Goal: Information Seeking & Learning: Learn about a topic

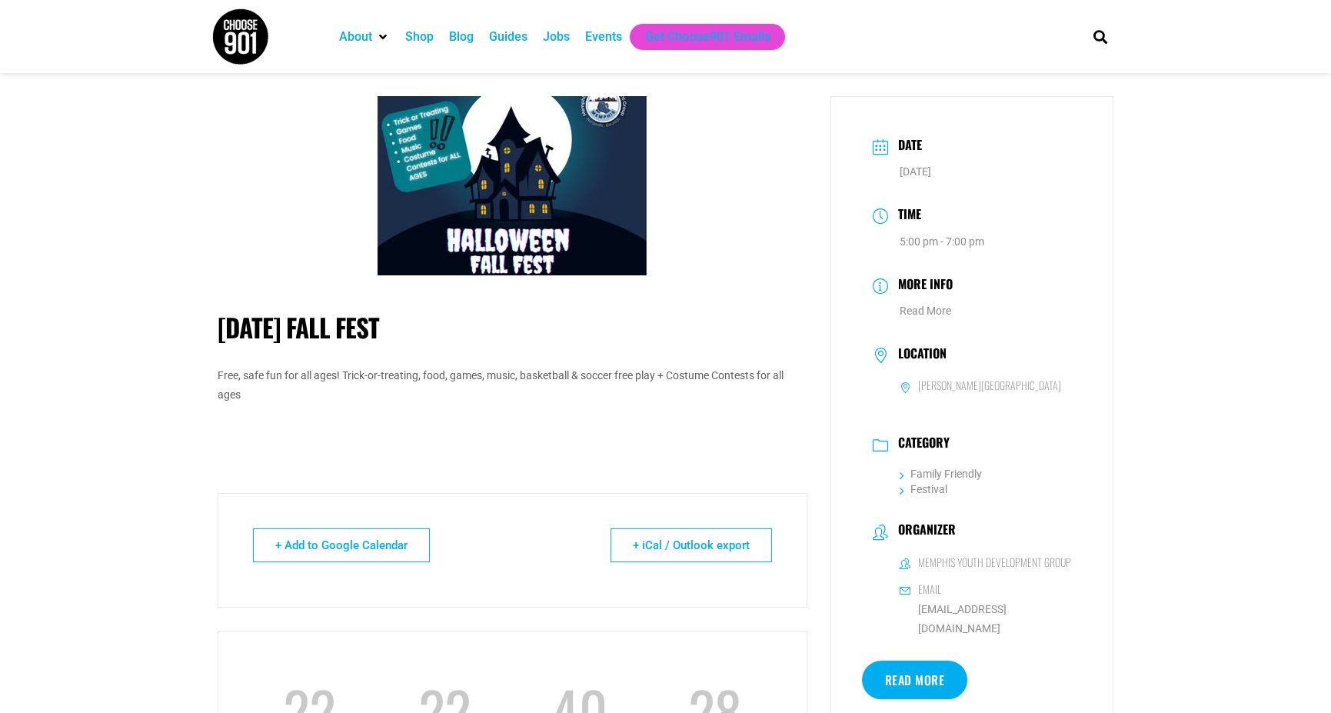
click at [550, 32] on div "Jobs" at bounding box center [556, 37] width 27 height 18
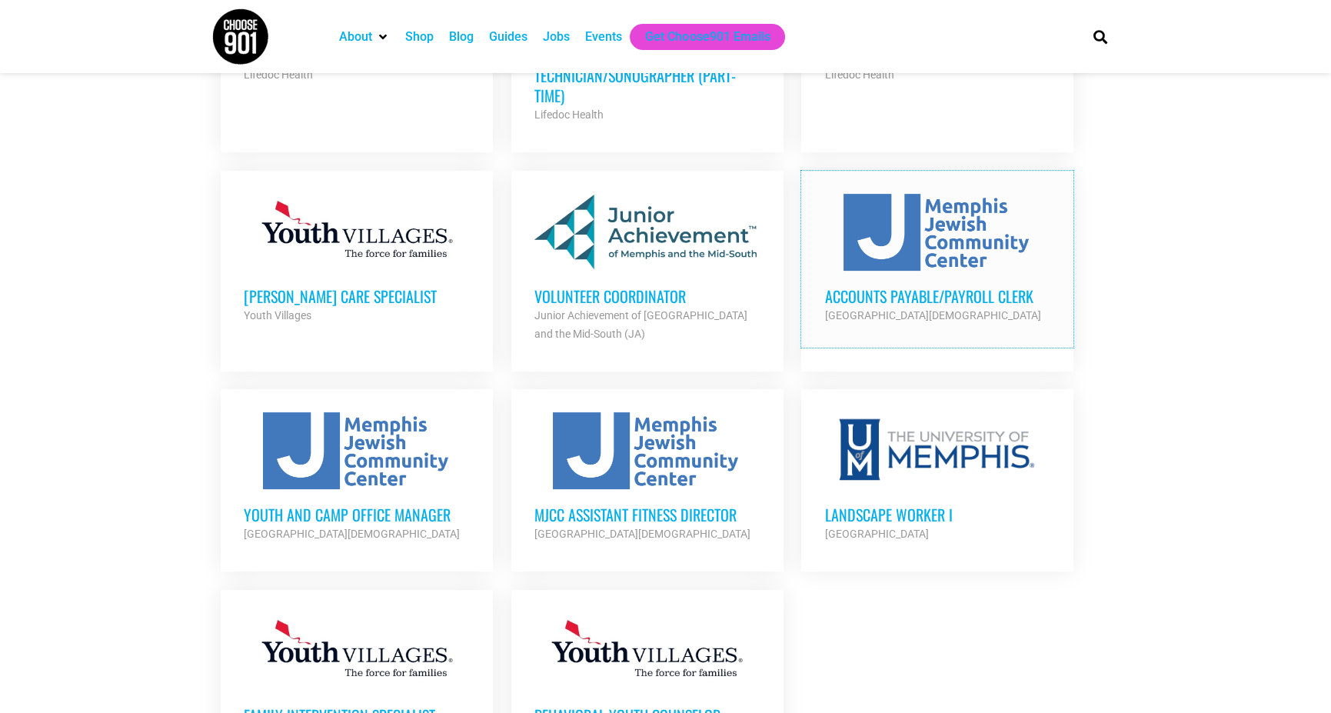
scroll to position [1614, 0]
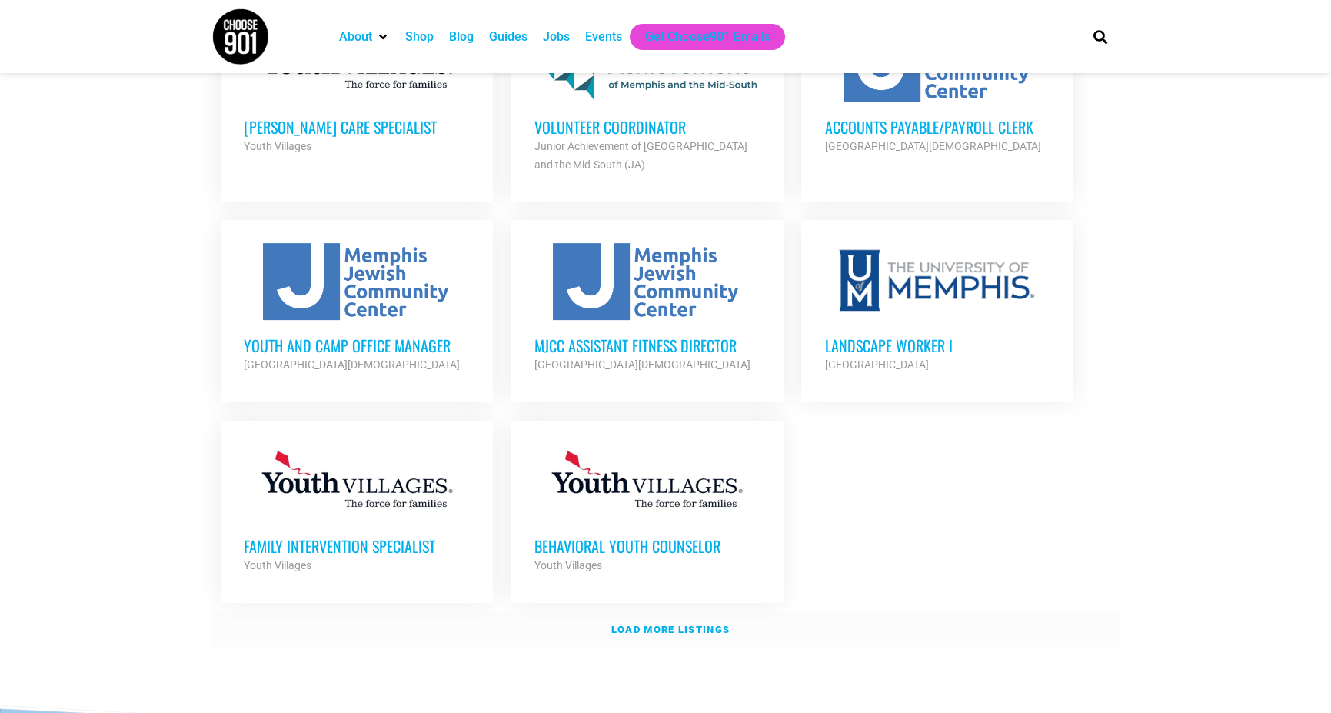
click at [705, 623] on strong "Load more listings" at bounding box center [670, 629] width 118 height 12
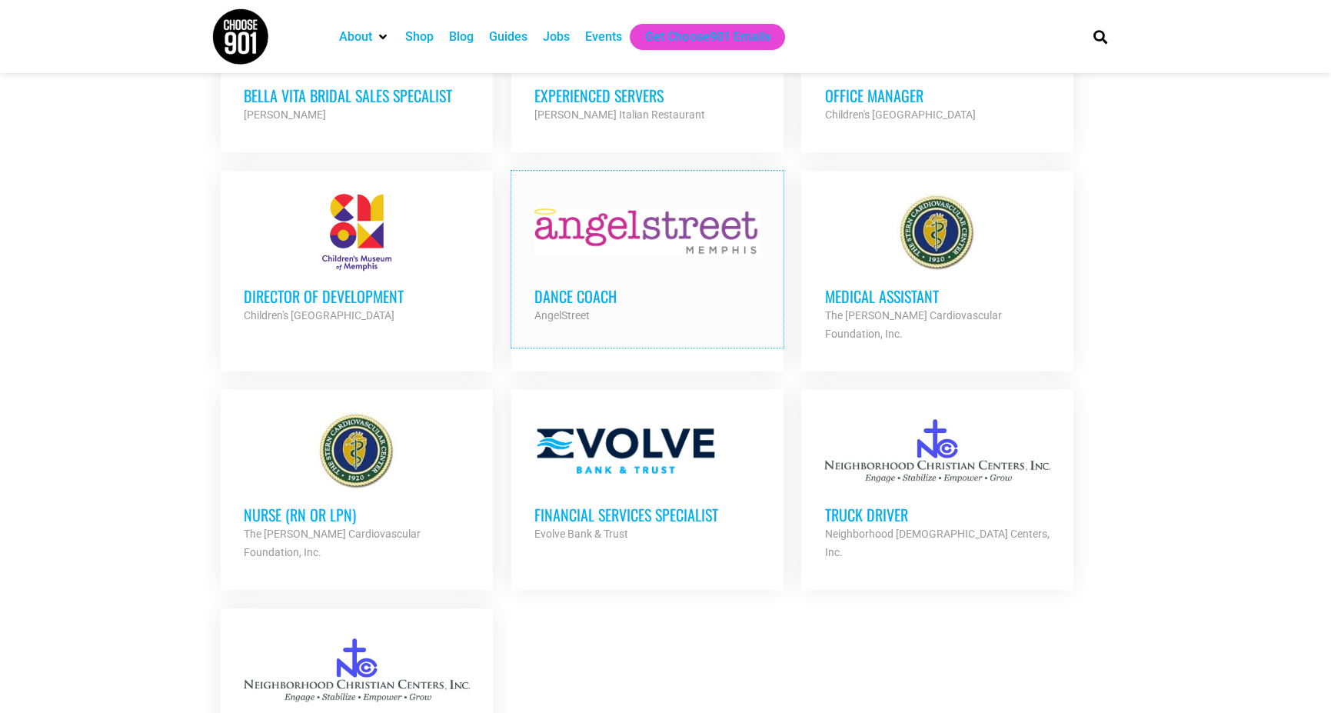
scroll to position [3075, 0]
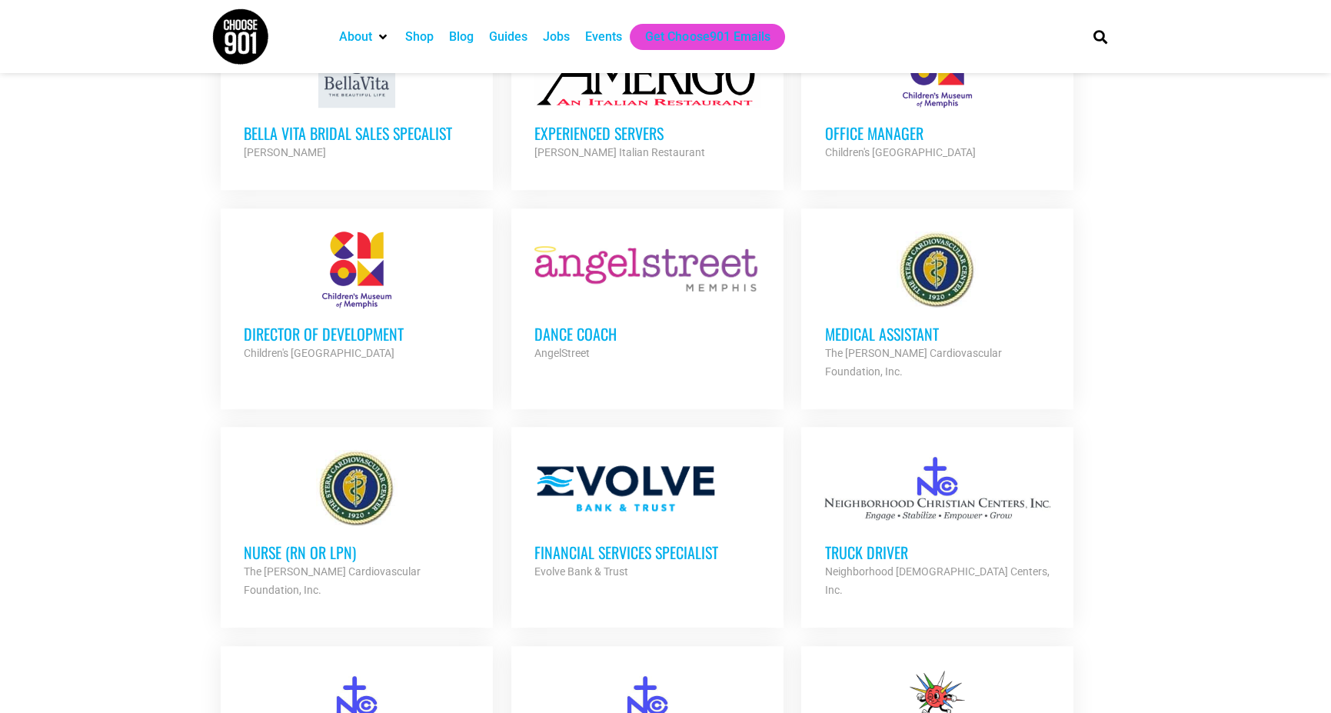
scroll to position [2921, 0]
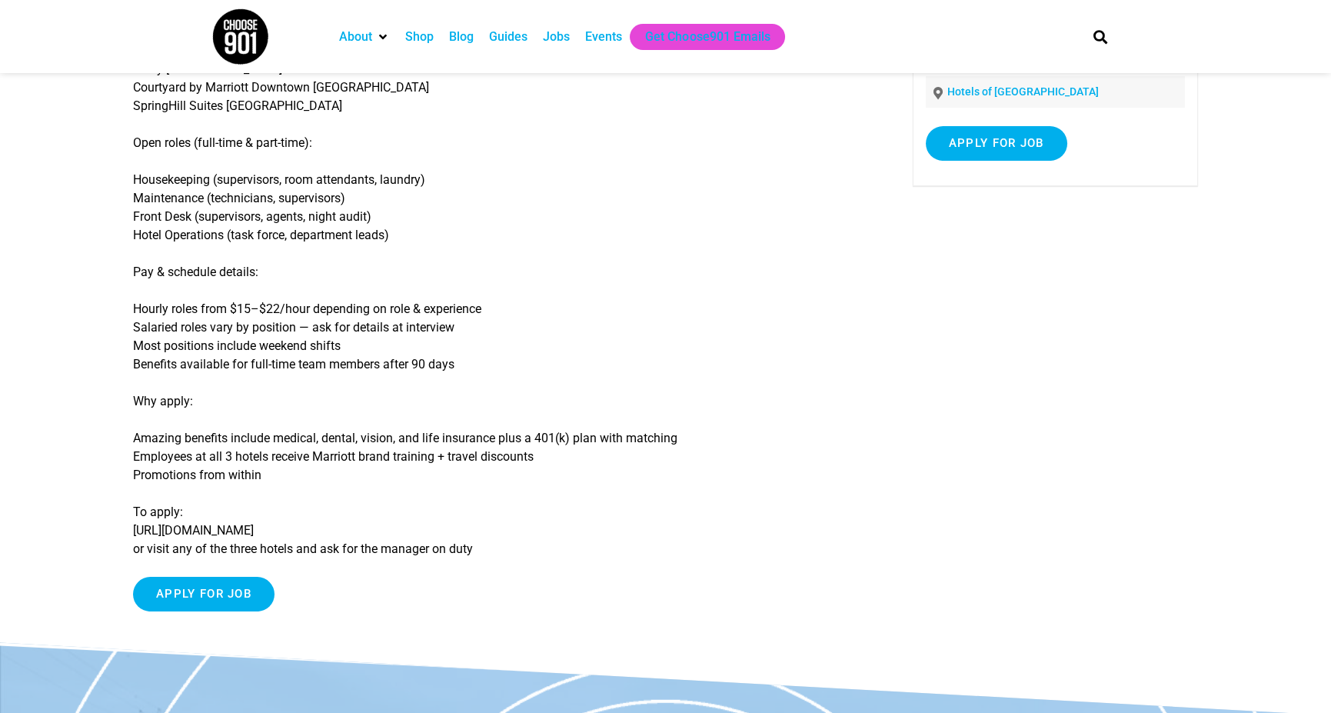
scroll to position [231, 0]
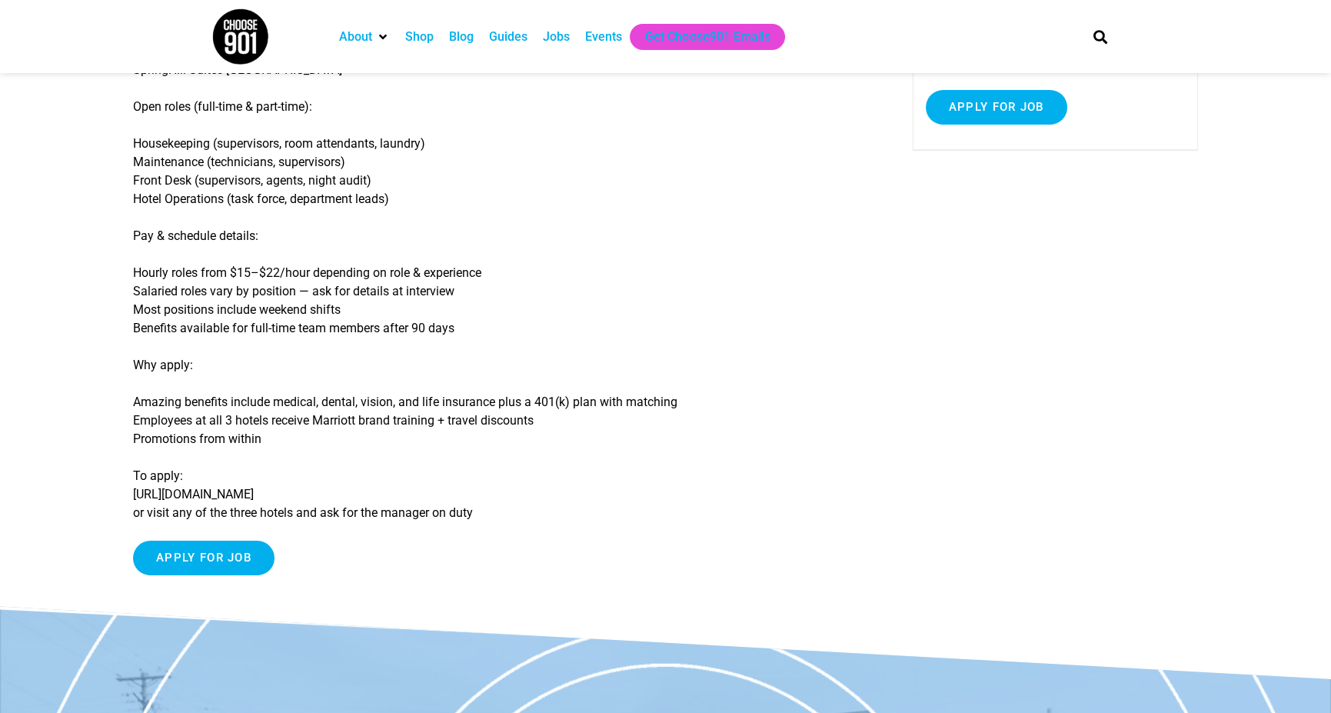
click at [199, 493] on p "To apply: https://jobs.lever.co/summitmgmt-corp or visit any of the three hotel…" at bounding box center [496, 494] width 726 height 55
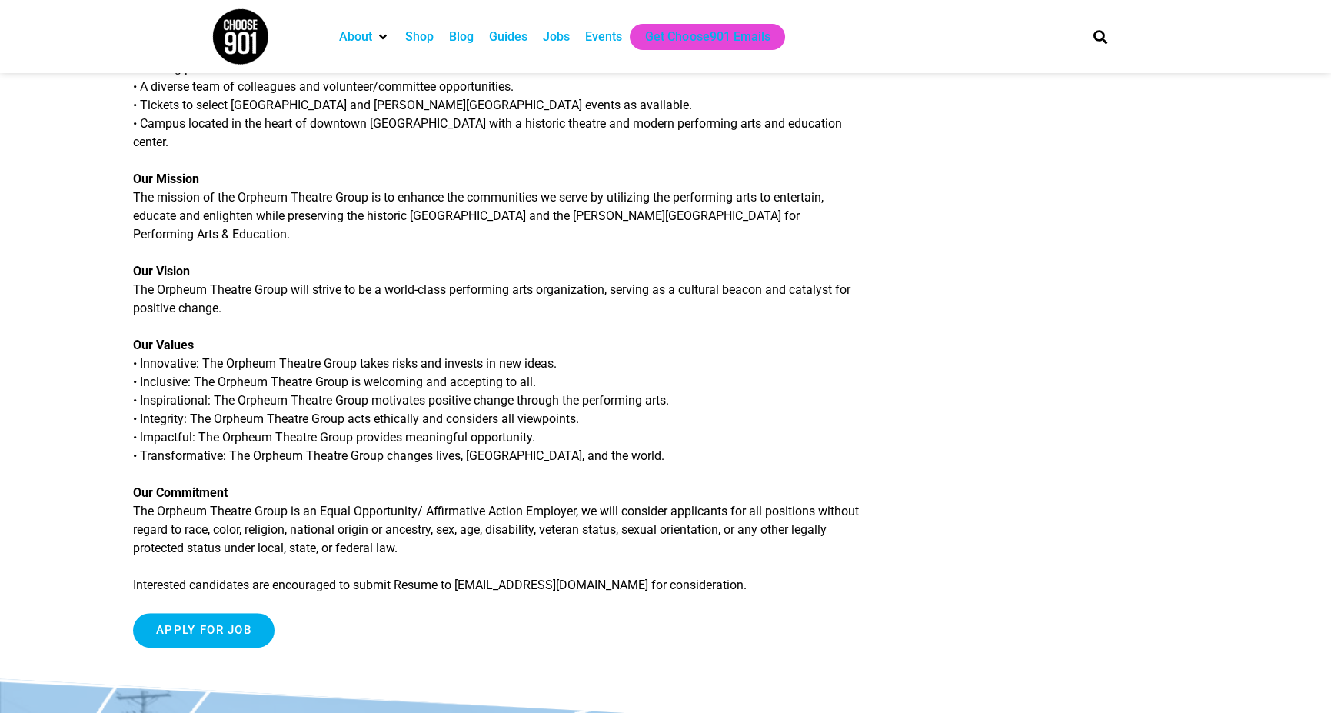
scroll to position [2075, 0]
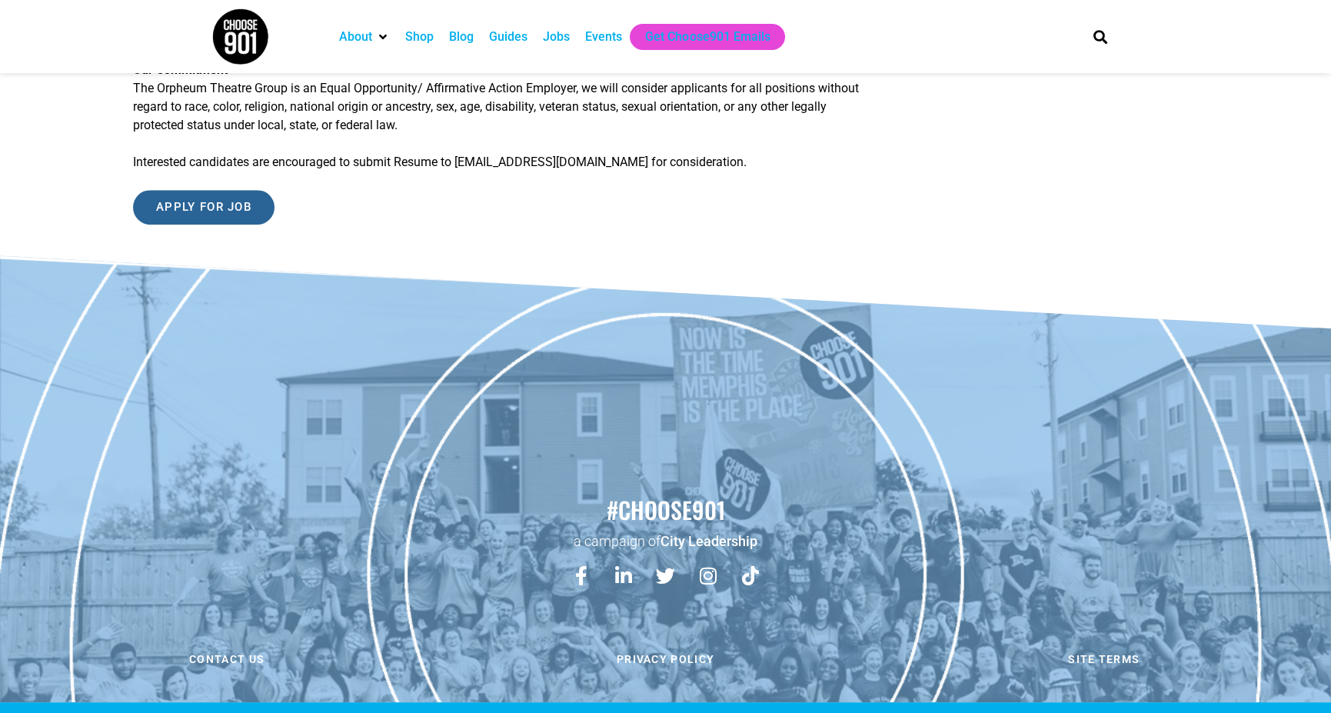
click at [241, 191] on input "Apply for job" at bounding box center [203, 207] width 141 height 35
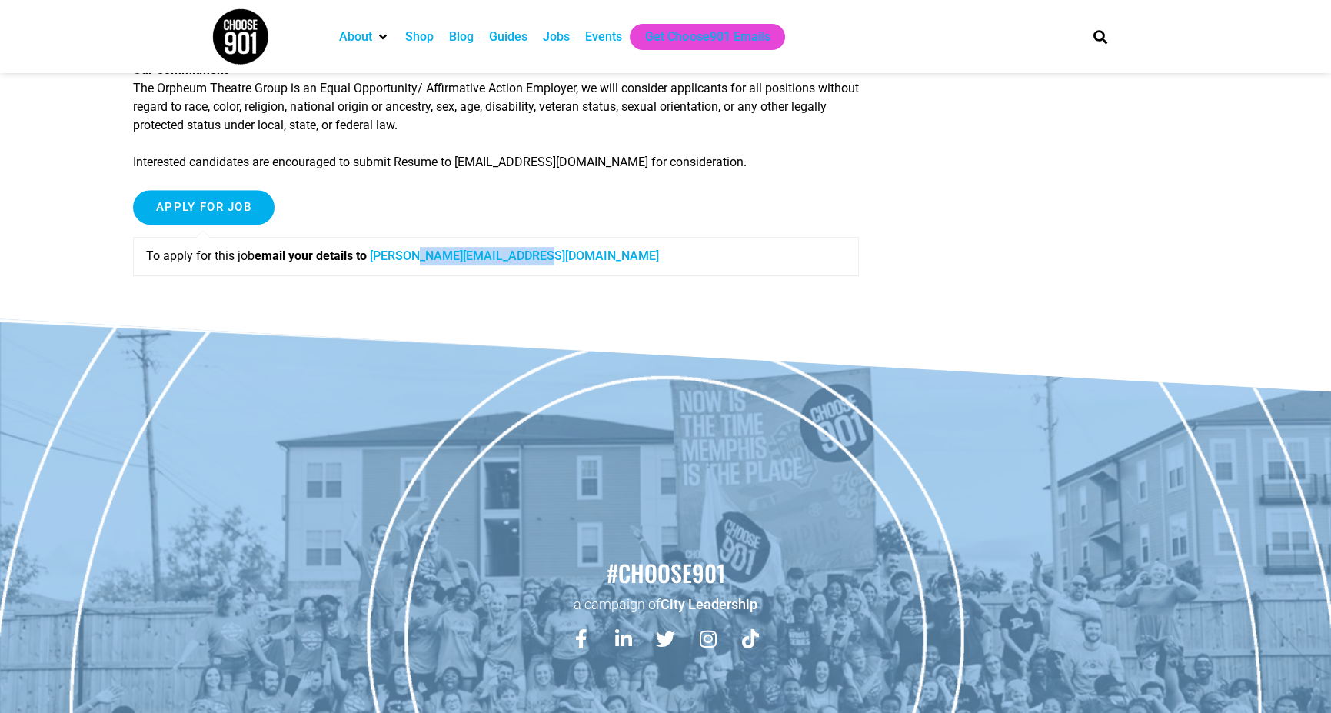
drag, startPoint x: 584, startPoint y: 238, endPoint x: 427, endPoint y: 238, distance: 156.8
click at [427, 247] on p "To apply for this job email your details to barnes@orpheum-memphis.com" at bounding box center [496, 256] width 700 height 18
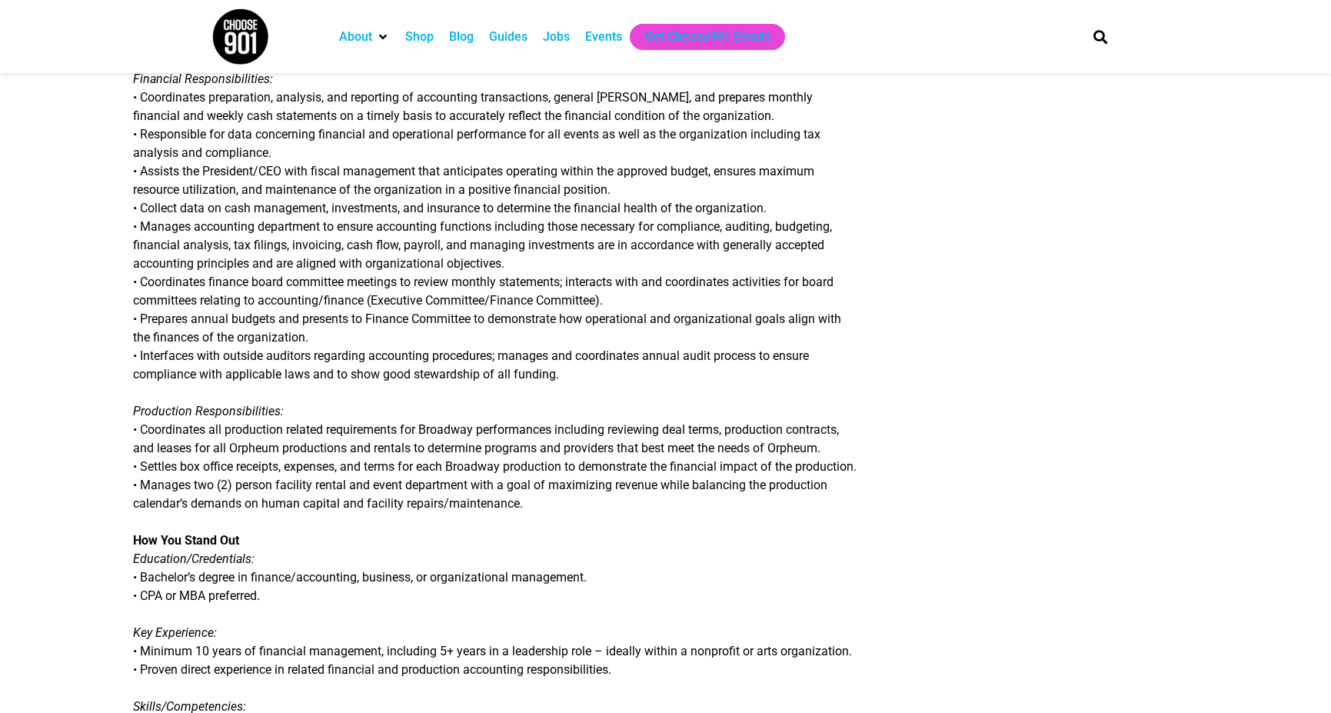
scroll to position [0, 0]
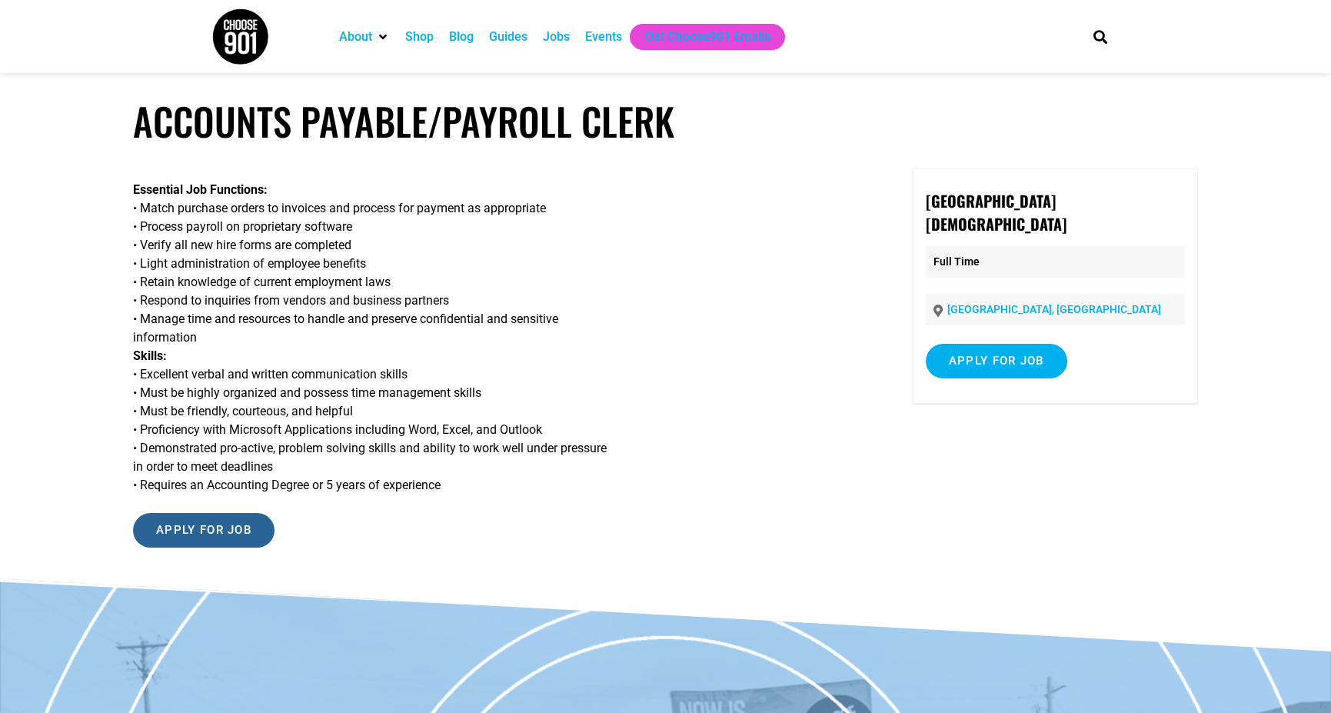
click at [260, 530] on input "Apply for job" at bounding box center [203, 530] width 141 height 35
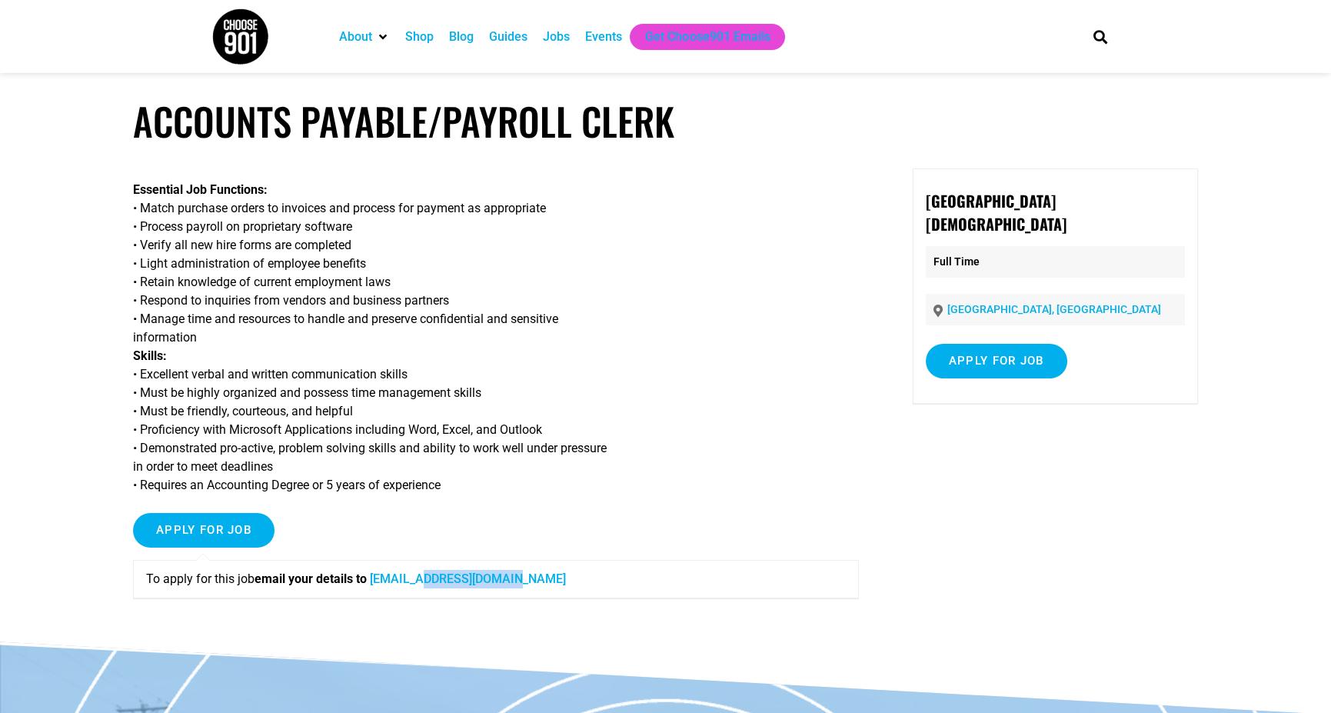
drag, startPoint x: 528, startPoint y: 580, endPoint x: 436, endPoint y: 585, distance: 92.4
click at [436, 585] on p "To apply for this job email your details to [EMAIL_ADDRESS][DOMAIN_NAME]" at bounding box center [496, 579] width 700 height 18
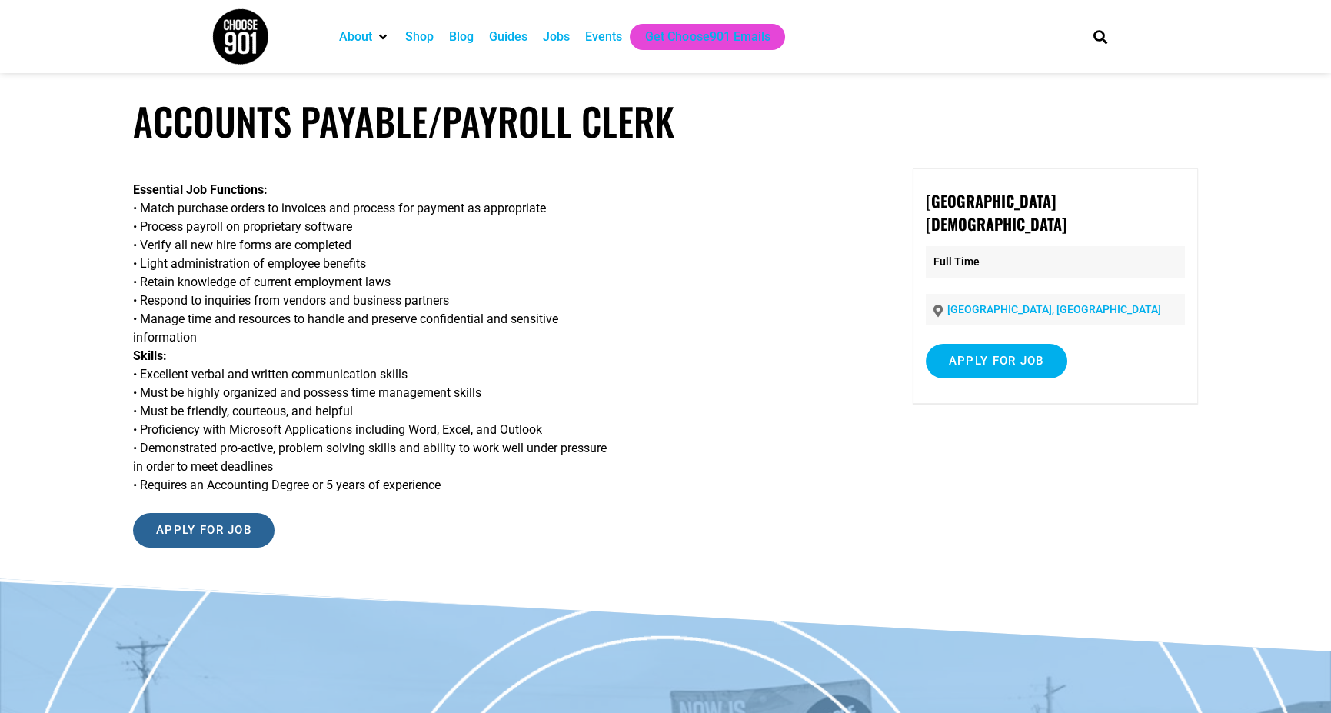
click at [239, 517] on input "Apply for job" at bounding box center [203, 530] width 141 height 35
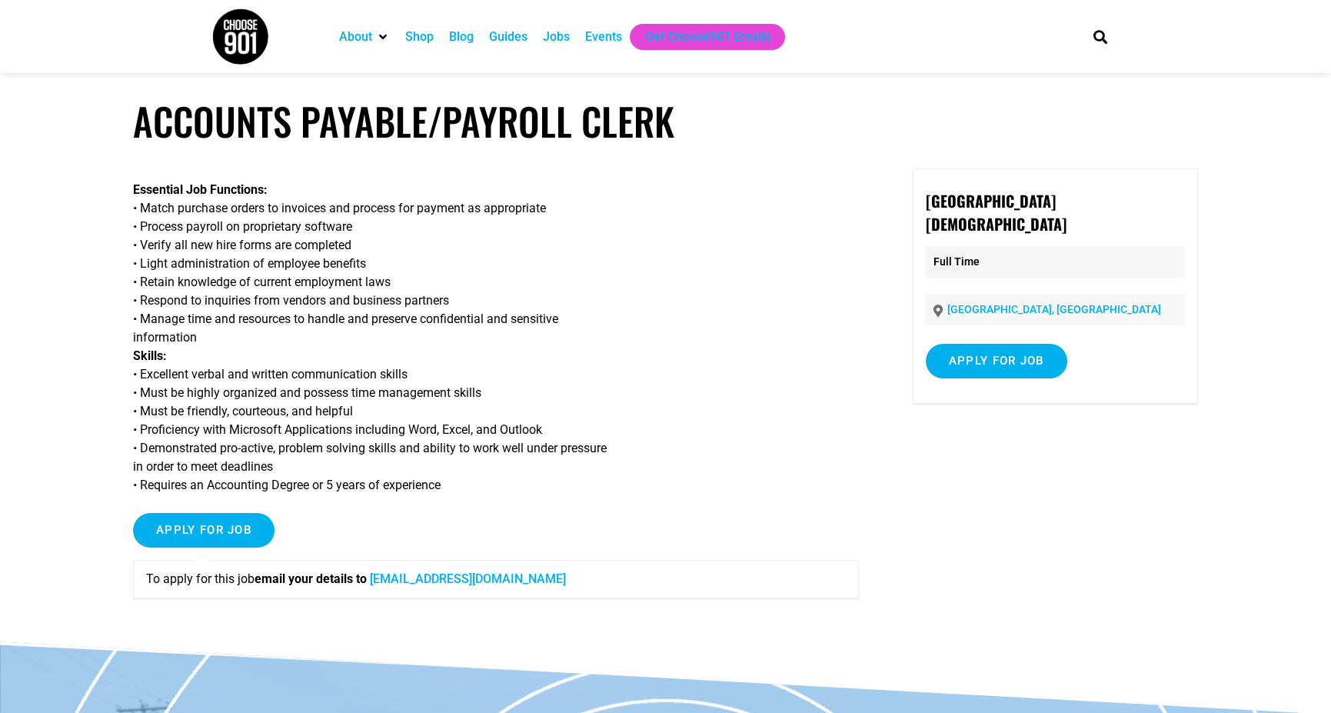
click at [394, 135] on h1 "Accounts Payable/Payroll Clerk" at bounding box center [665, 120] width 1065 height 45
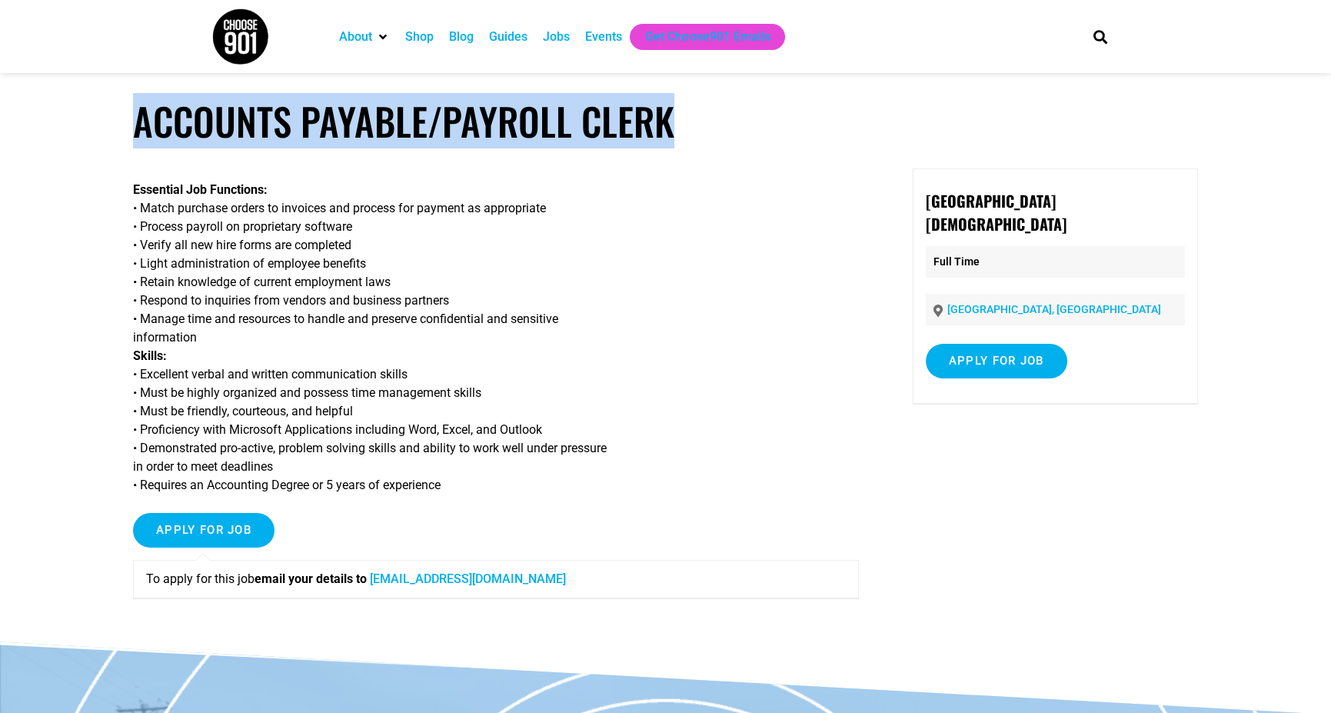
click at [394, 135] on h1 "Accounts Payable/Payroll Clerk" at bounding box center [665, 120] width 1065 height 45
copy article "Accounts Payable/Payroll Clerk"
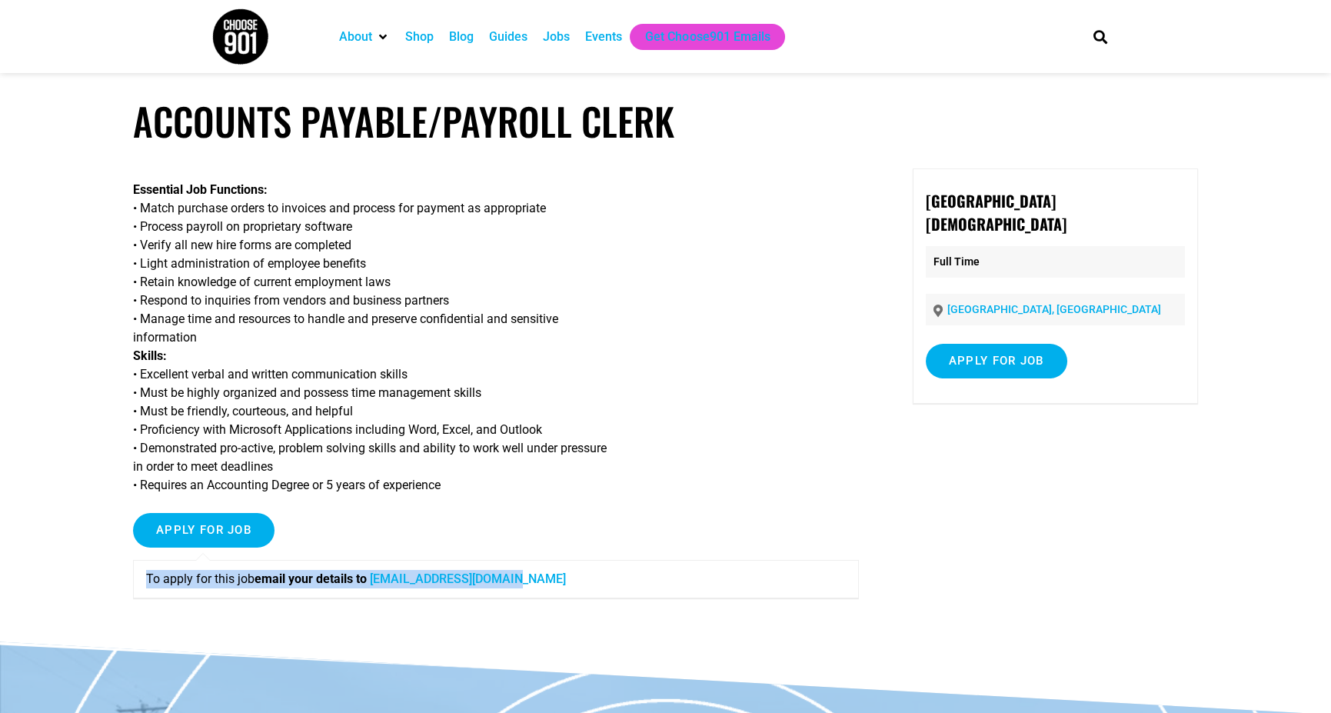
drag, startPoint x: 144, startPoint y: 582, endPoint x: 547, endPoint y: 567, distance: 403.8
click at [547, 567] on div "To apply for this job email your details to resumes@jccmemphis.org" at bounding box center [496, 579] width 726 height 38
copy p "To apply for this job email your details to resumes@jccmemphis.org"
